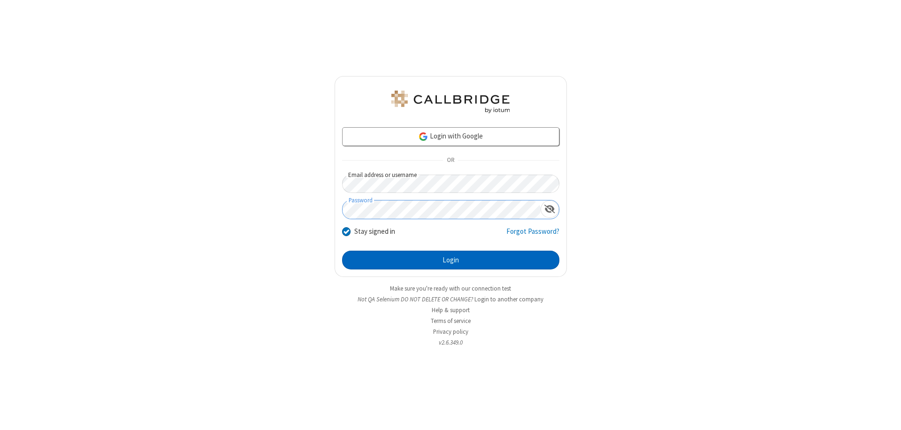
click at [451, 260] on button "Login" at bounding box center [450, 260] width 217 height 19
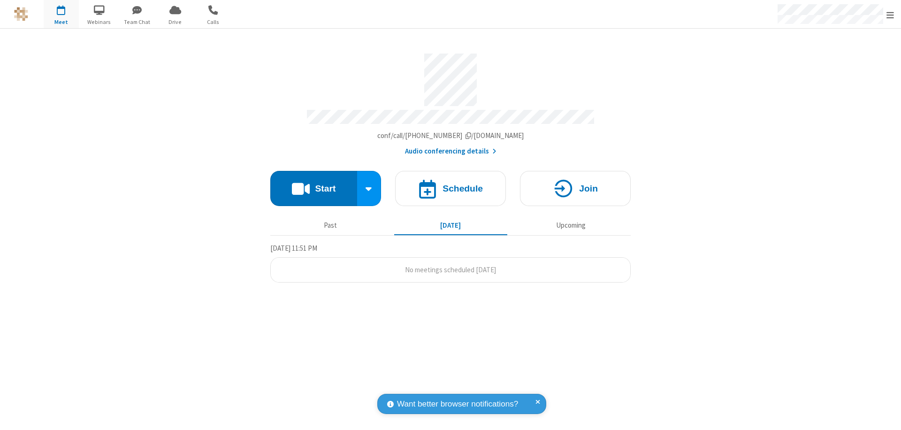
click at [890, 15] on span "Open menu" at bounding box center [891, 14] width 8 height 9
click at [835, 62] on div "Settings" at bounding box center [835, 62] width 131 height 25
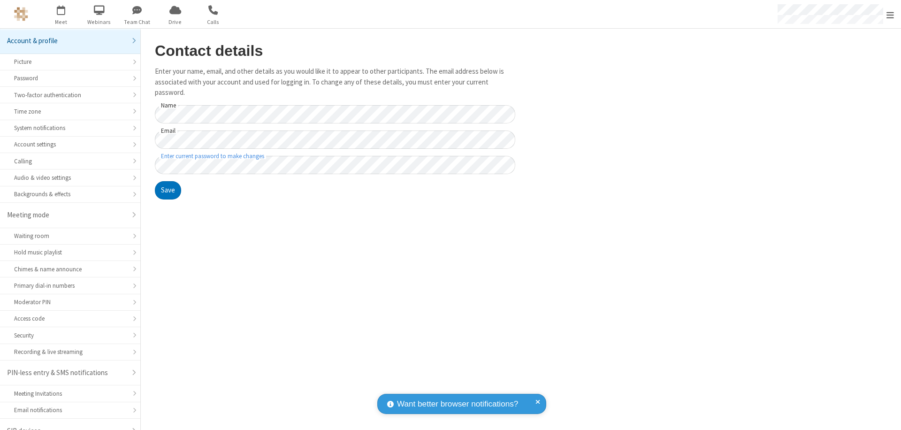
scroll to position [13, 0]
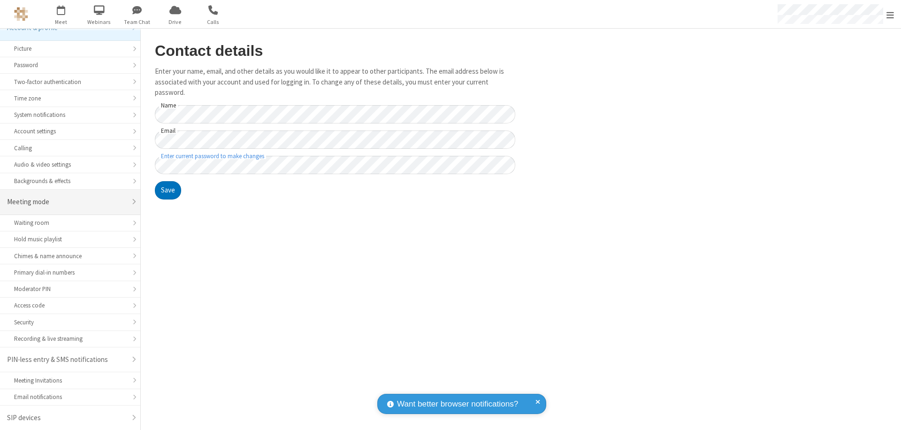
click at [67, 202] on div "Meeting mode" at bounding box center [66, 202] width 119 height 11
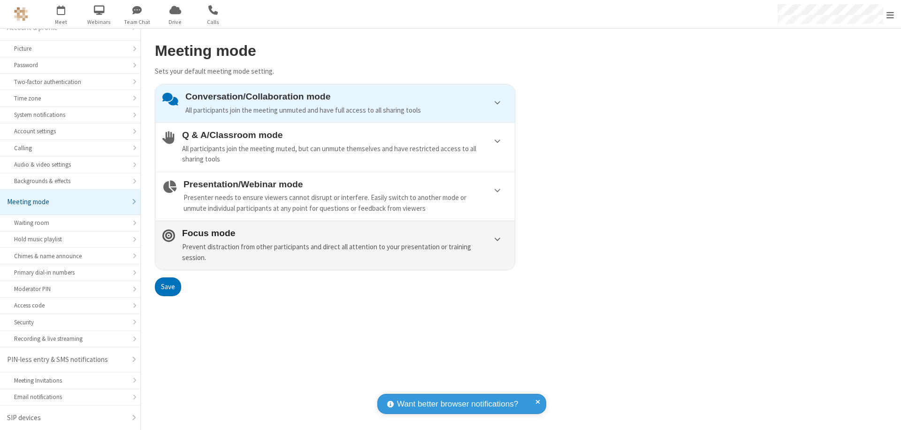
click at [335, 245] on div "Prevent distraction from other participants and direct all attention to your pr…" at bounding box center [345, 252] width 326 height 21
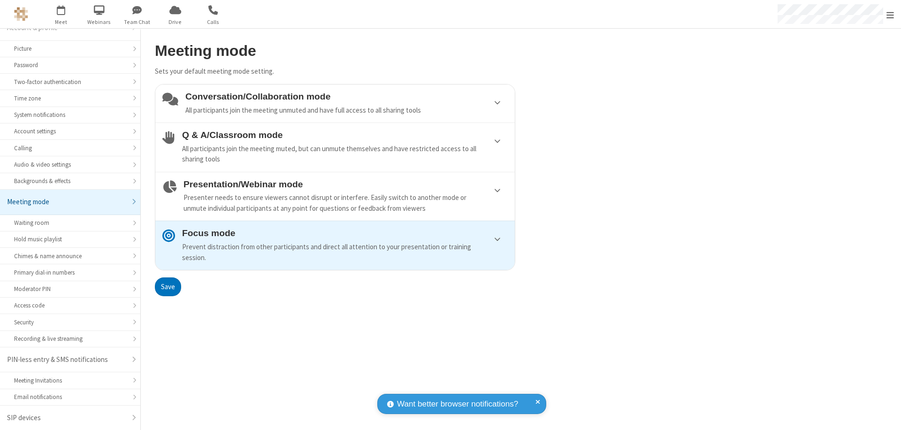
click at [168, 286] on button "Save" at bounding box center [168, 286] width 26 height 19
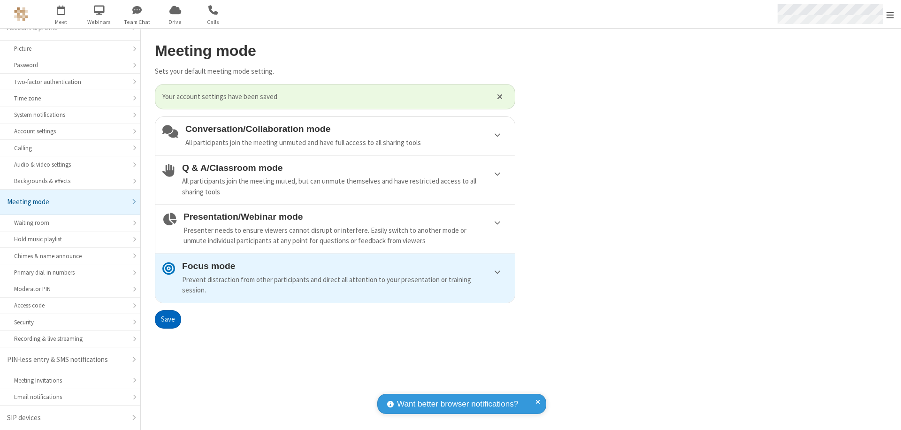
click at [890, 14] on span "Open menu" at bounding box center [891, 14] width 8 height 9
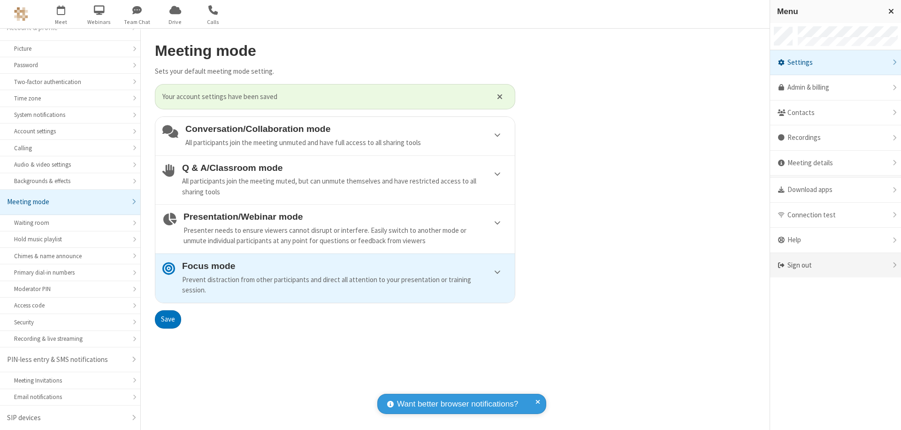
click at [835, 265] on div "Sign out" at bounding box center [835, 265] width 131 height 25
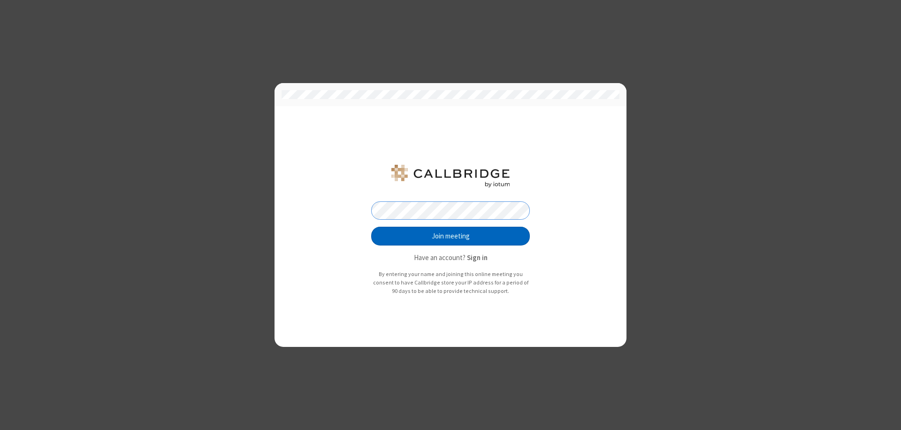
click at [451, 236] on button "Join meeting" at bounding box center [450, 236] width 159 height 19
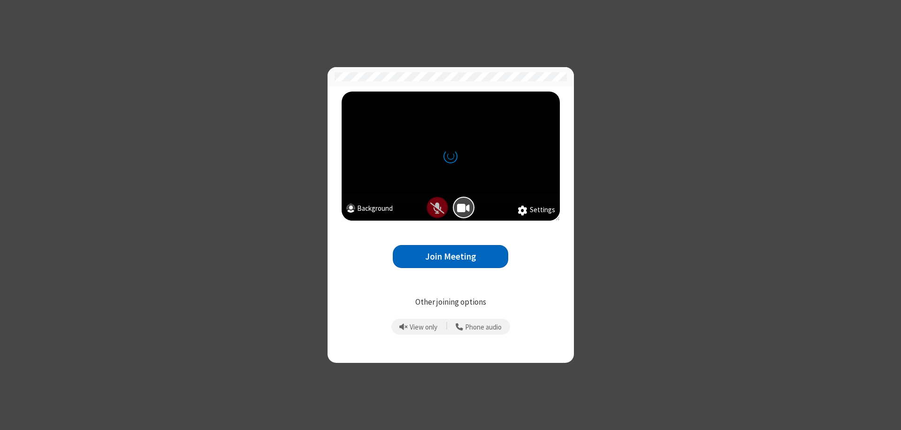
click at [451, 256] on button "Join Meeting" at bounding box center [450, 256] width 115 height 23
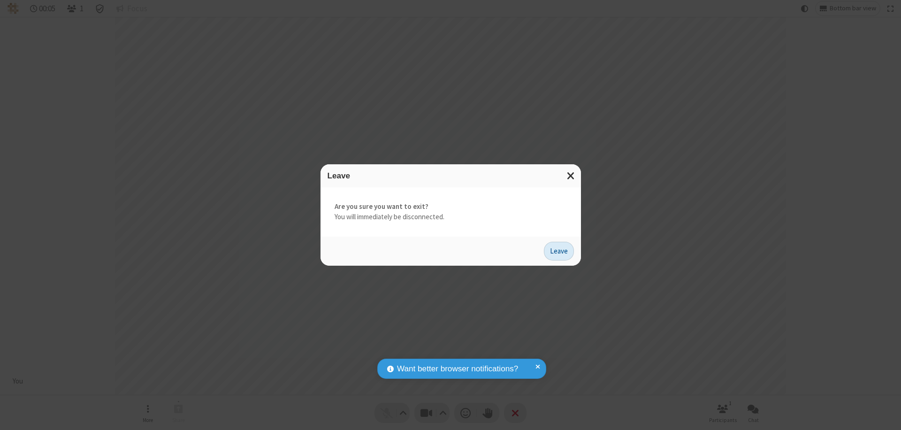
click at [559, 251] on button "Leave" at bounding box center [559, 251] width 30 height 19
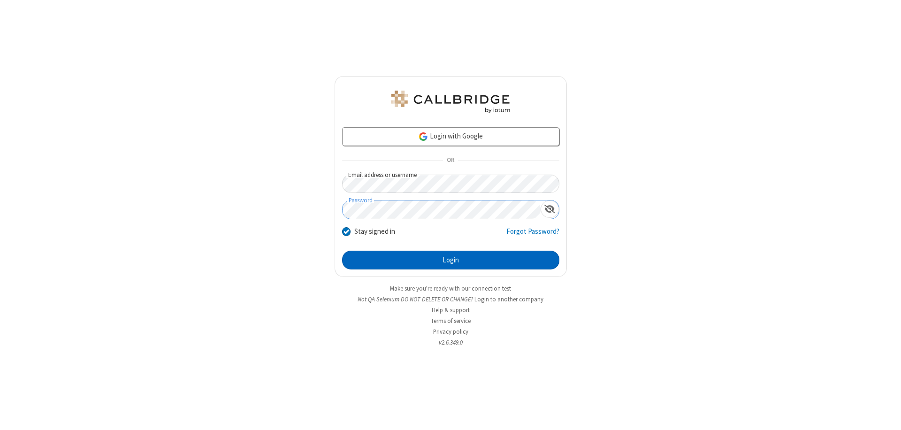
click at [451, 260] on button "Login" at bounding box center [450, 260] width 217 height 19
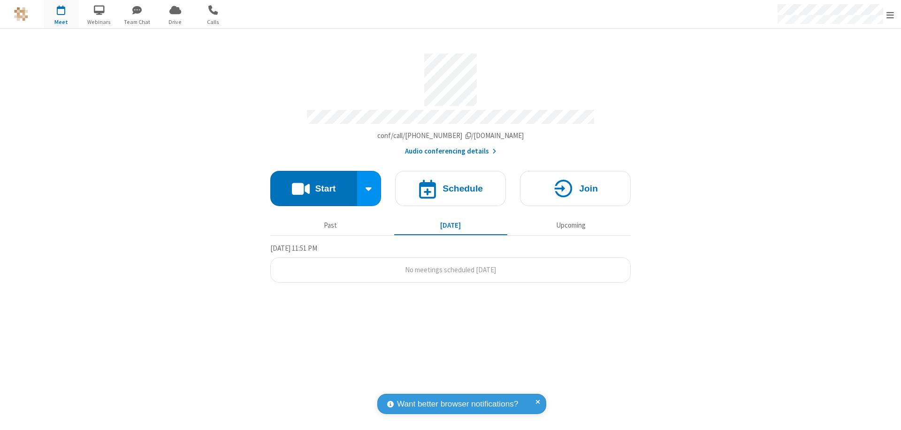
click at [890, 15] on span "Open menu" at bounding box center [891, 14] width 8 height 9
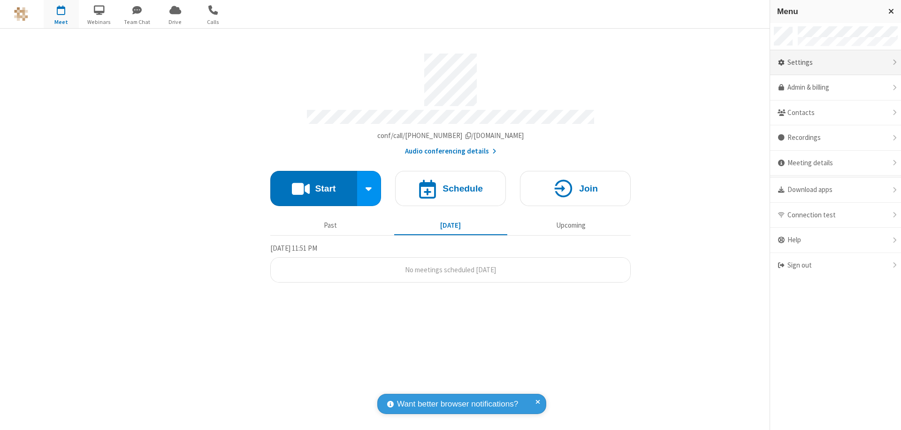
click at [835, 62] on div "Settings" at bounding box center [835, 62] width 131 height 25
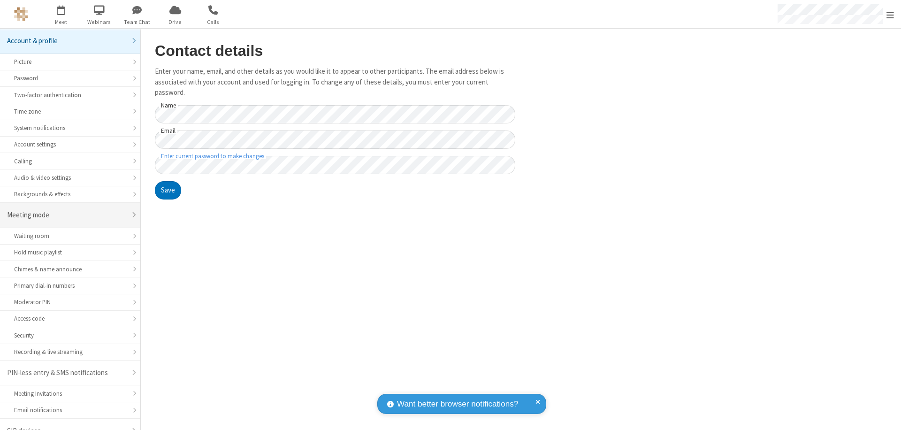
click at [67, 210] on div "Meeting mode" at bounding box center [66, 215] width 119 height 11
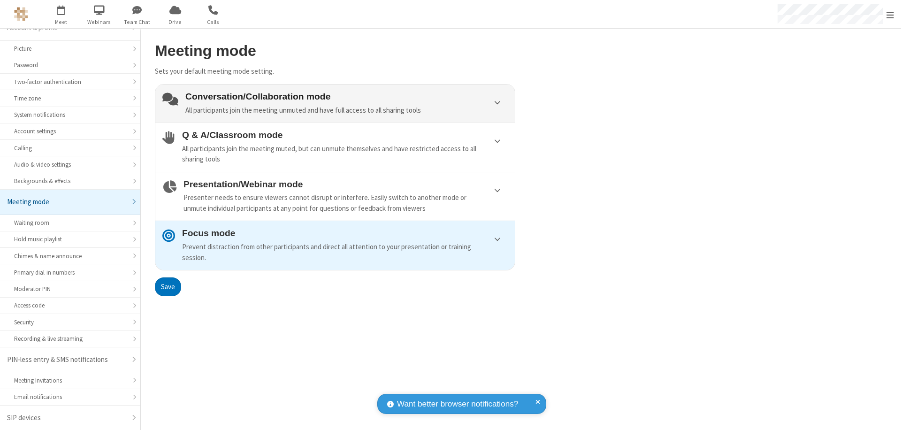
click at [335, 103] on div "Conversation/Collaboration mode All participants join the meeting unmuted and h…" at bounding box center [346, 104] width 322 height 24
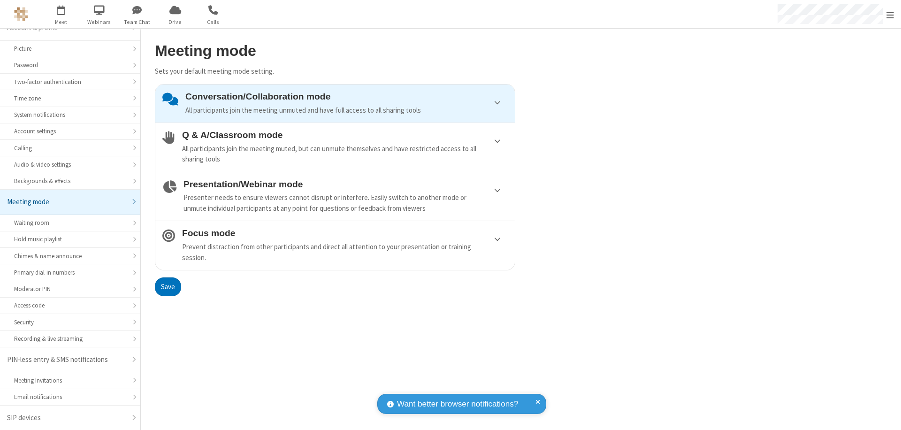
click at [168, 286] on button "Save" at bounding box center [168, 286] width 26 height 19
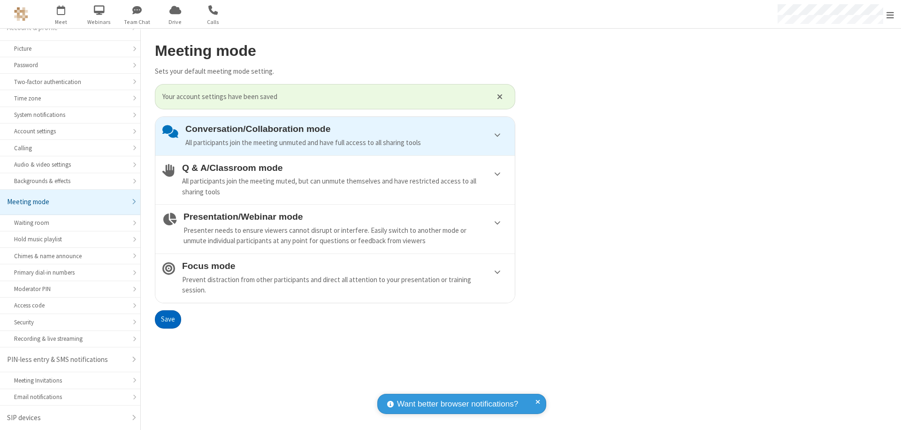
click at [890, 14] on span "Open menu" at bounding box center [891, 14] width 8 height 9
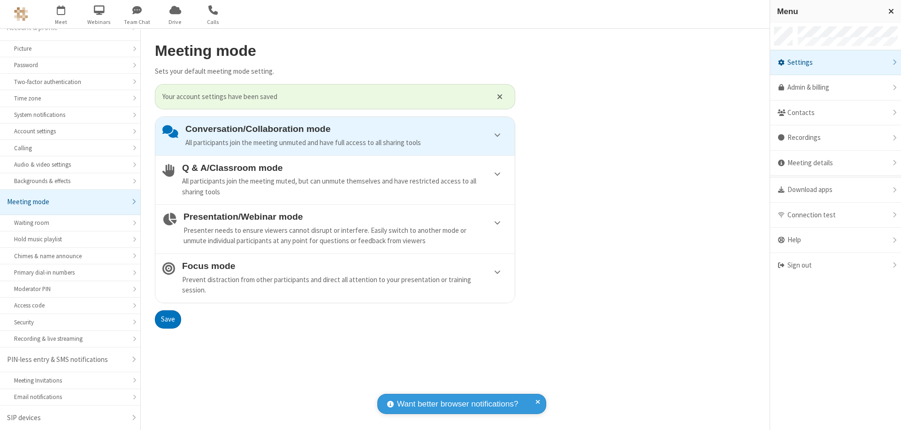
click at [835, 265] on div "Sign out" at bounding box center [835, 265] width 131 height 25
